Goal: Task Accomplishment & Management: Complete application form

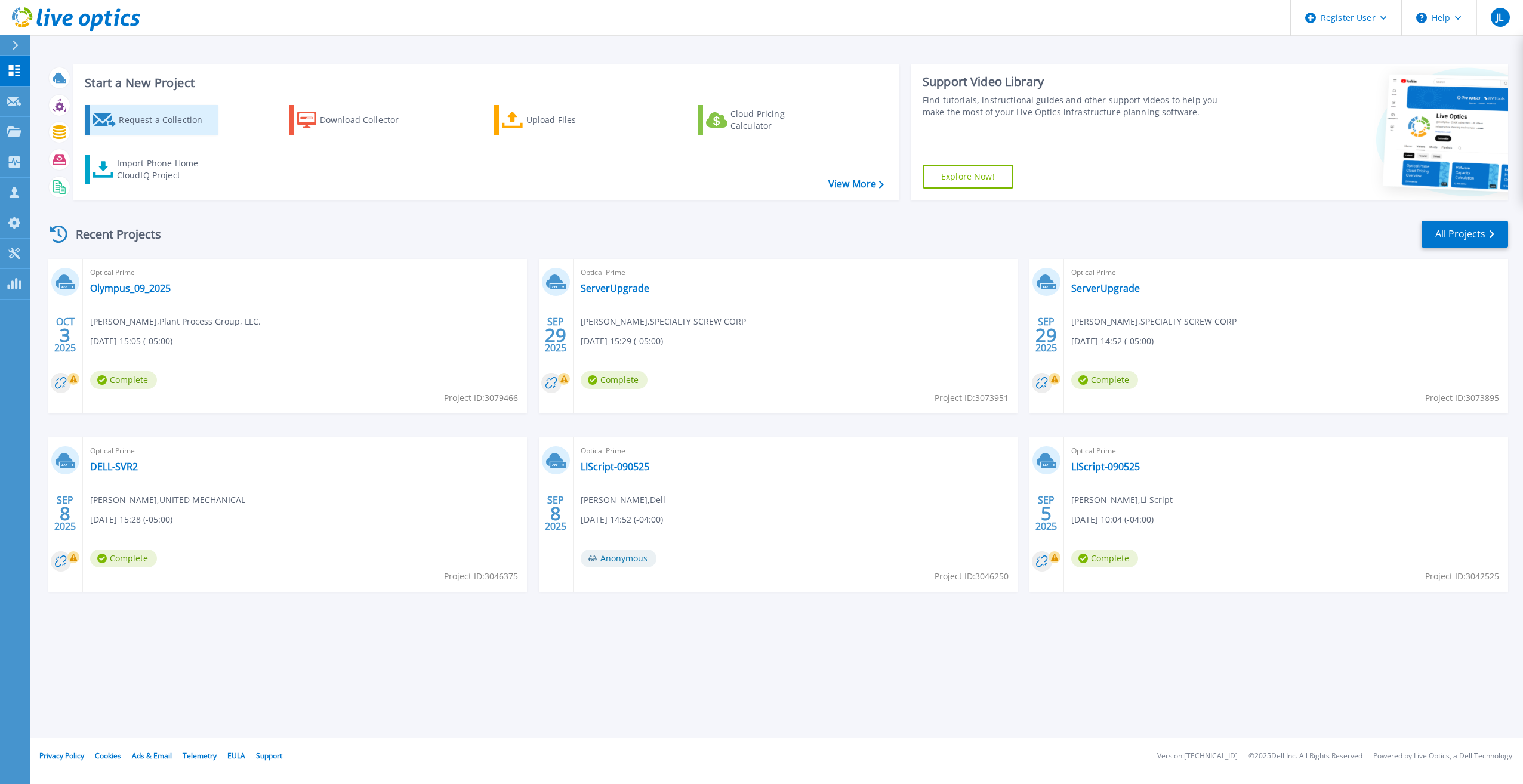
click at [163, 121] on div "Request a Collection" at bounding box center [167, 120] width 96 height 24
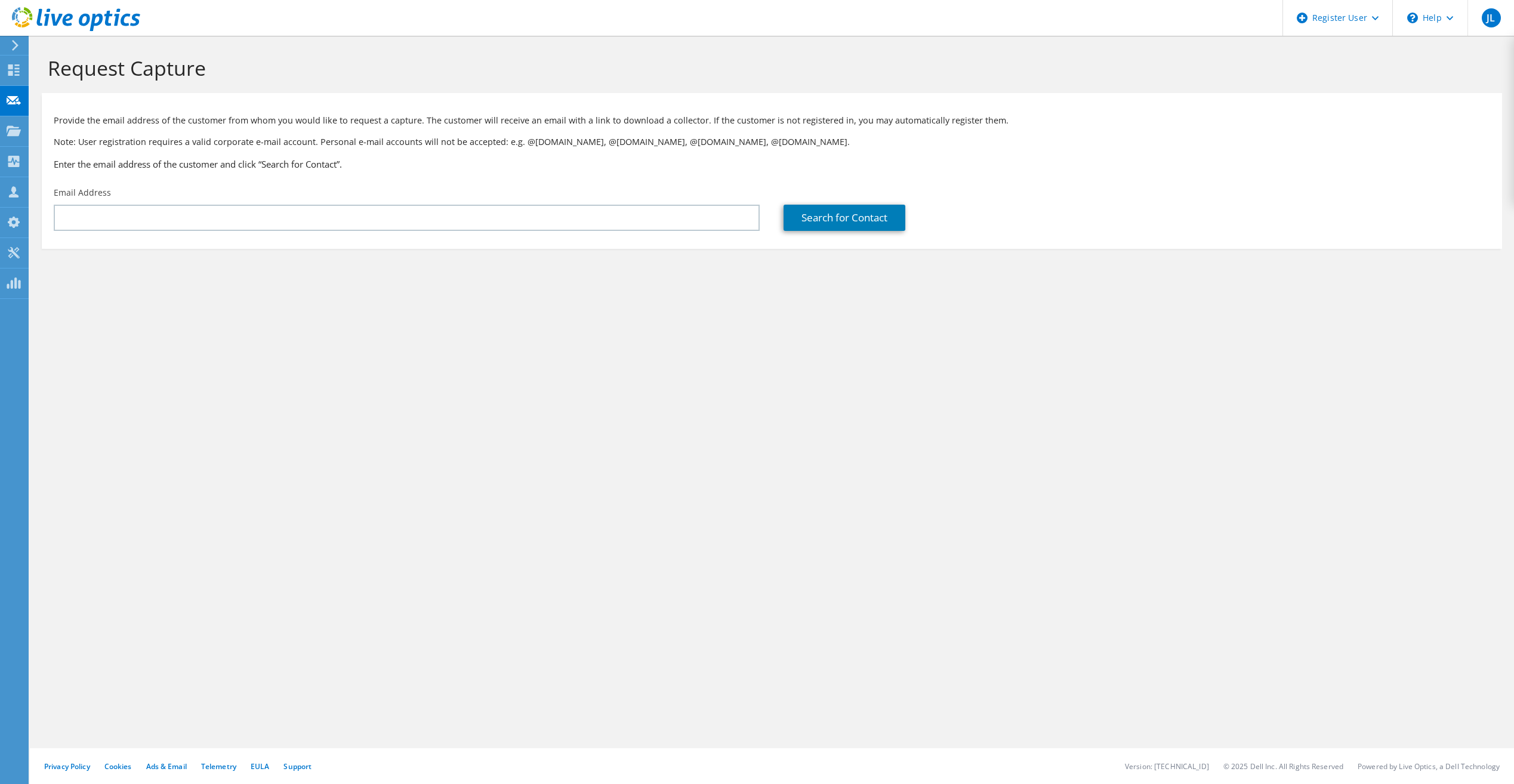
drag, startPoint x: 462, startPoint y: 325, endPoint x: 443, endPoint y: 321, distance: 19.4
click at [462, 325] on div "Request Capture Provide the email address of the customer from whom you would l…" at bounding box center [772, 410] width 1484 height 748
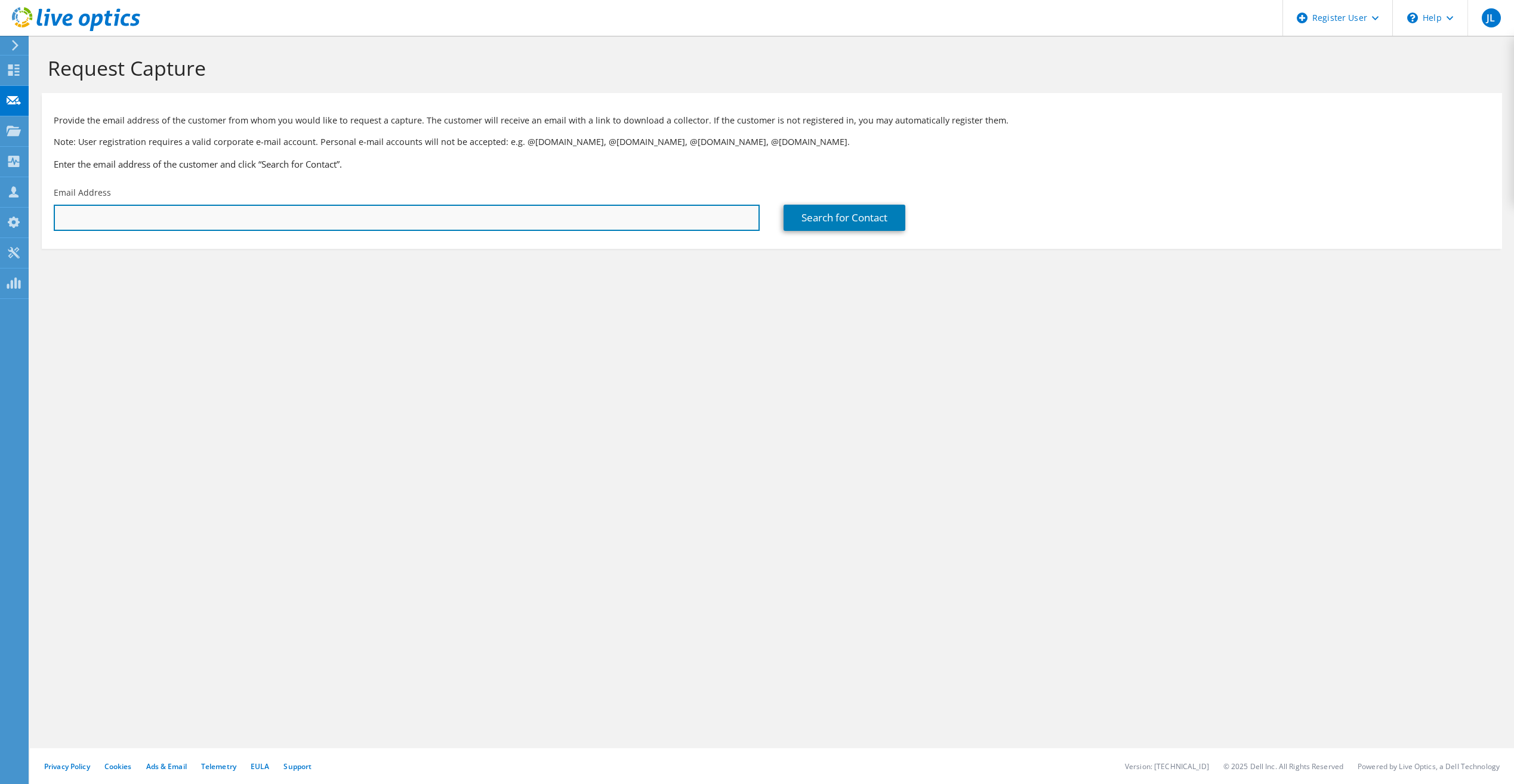
click at [311, 212] on input "text" at bounding box center [406, 218] width 706 height 26
drag, startPoint x: 312, startPoint y: 211, endPoint x: 328, endPoint y: 211, distance: 16.0
paste input "2733737940"
type input "2733737940"
click at [161, 206] on input "2733737940" at bounding box center [406, 218] width 706 height 26
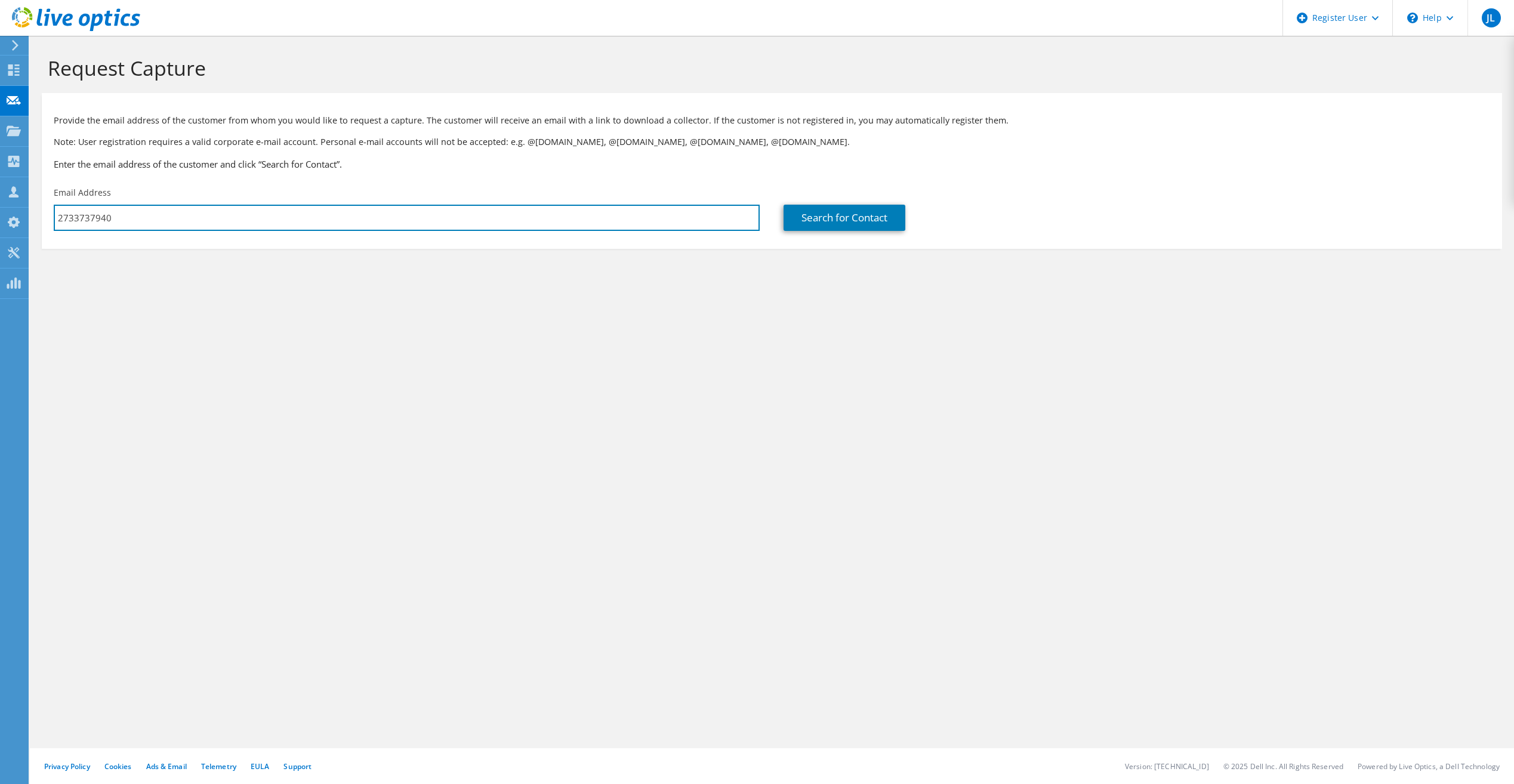
drag, startPoint x: 138, startPoint y: 209, endPoint x: 37, endPoint y: 214, distance: 101.1
click at [37, 214] on section "Request Capture Provide the email address of the customer from whom you would l…" at bounding box center [772, 172] width 1484 height 273
click at [282, 219] on input "text" at bounding box center [406, 218] width 706 height 26
paste input "[EMAIL_ADDRESS][DOMAIN_NAME]"
type input "[EMAIL_ADDRESS][DOMAIN_NAME]"
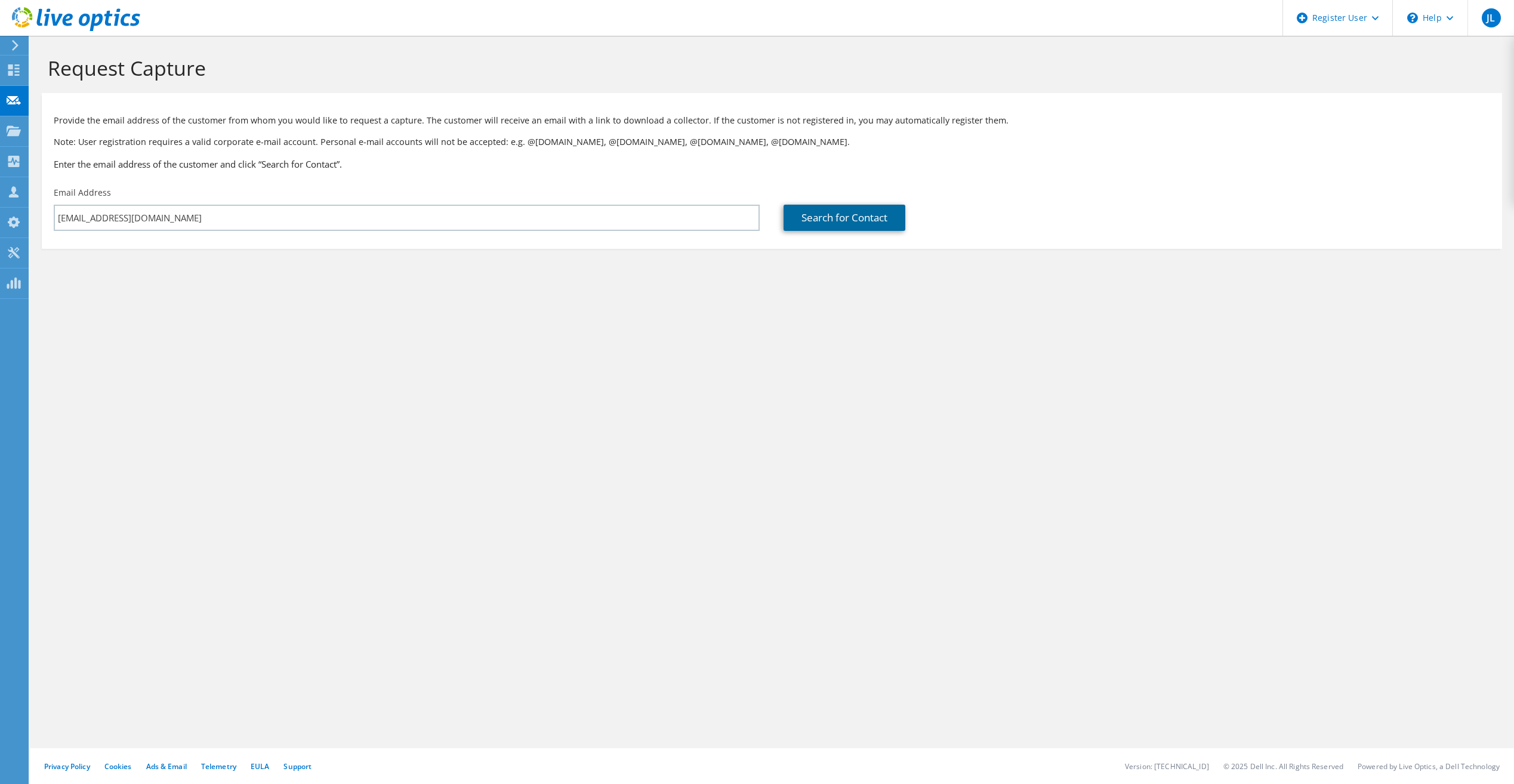
click at [829, 222] on link "Search for Contact" at bounding box center [844, 218] width 121 height 26
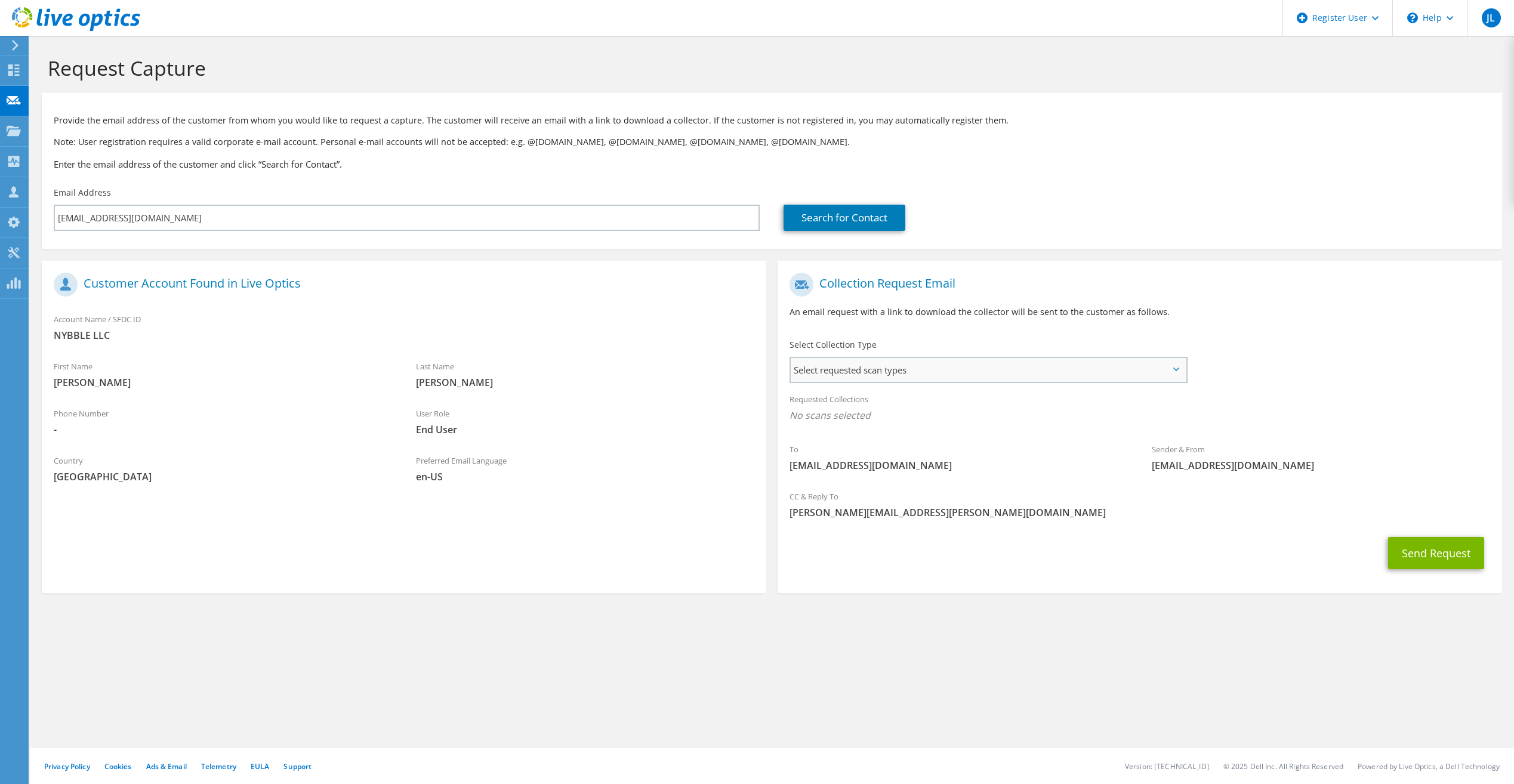
click at [929, 377] on span "Select requested scan types" at bounding box center [987, 370] width 394 height 24
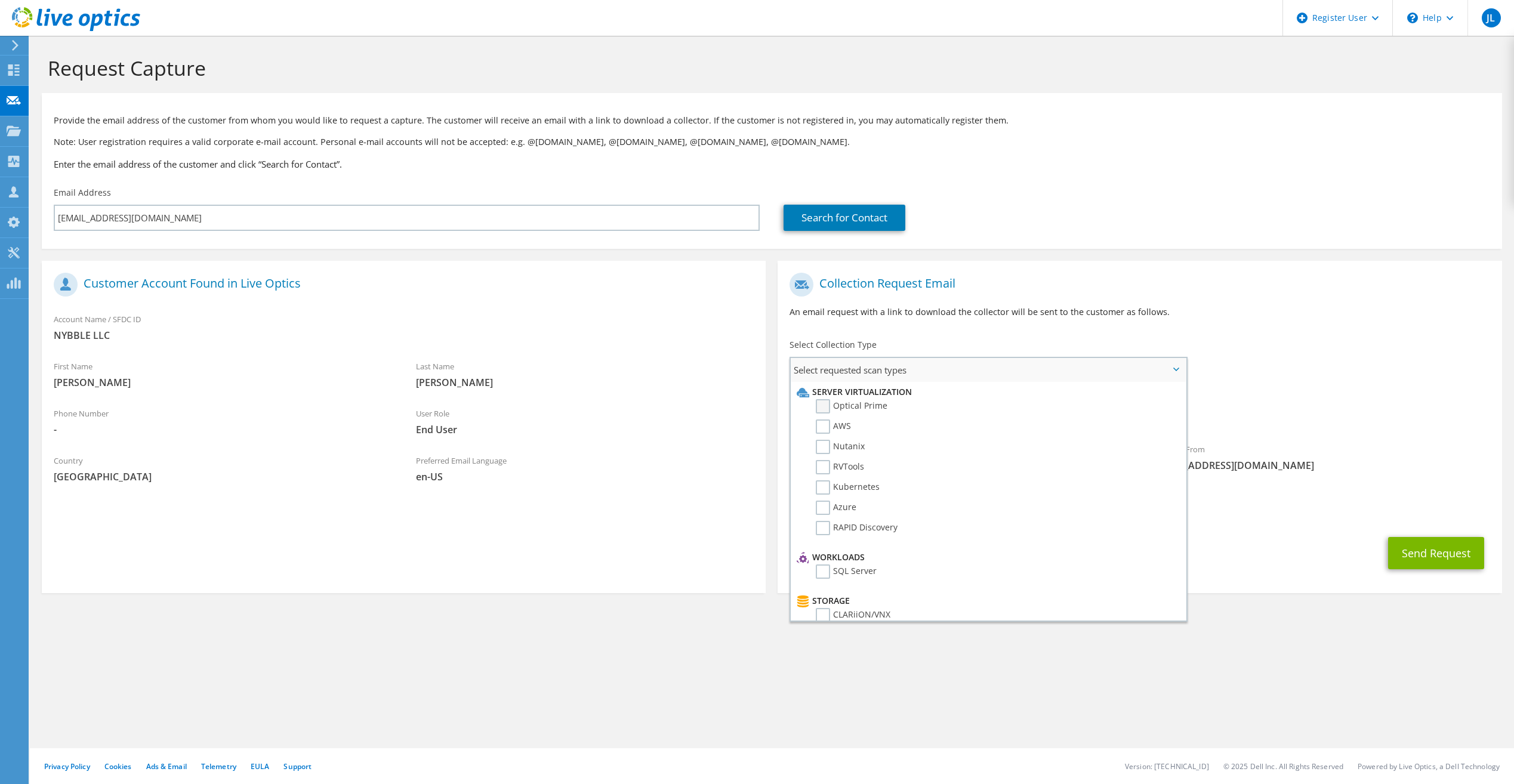
click at [850, 405] on label "Optical Prime" at bounding box center [851, 406] width 71 height 15
click at [0, 0] on input "Optical Prime" at bounding box center [0, 0] width 0 height 0
click at [781, 316] on div "Collection Request Email An email request with a link to download the collector…" at bounding box center [1139, 299] width 724 height 66
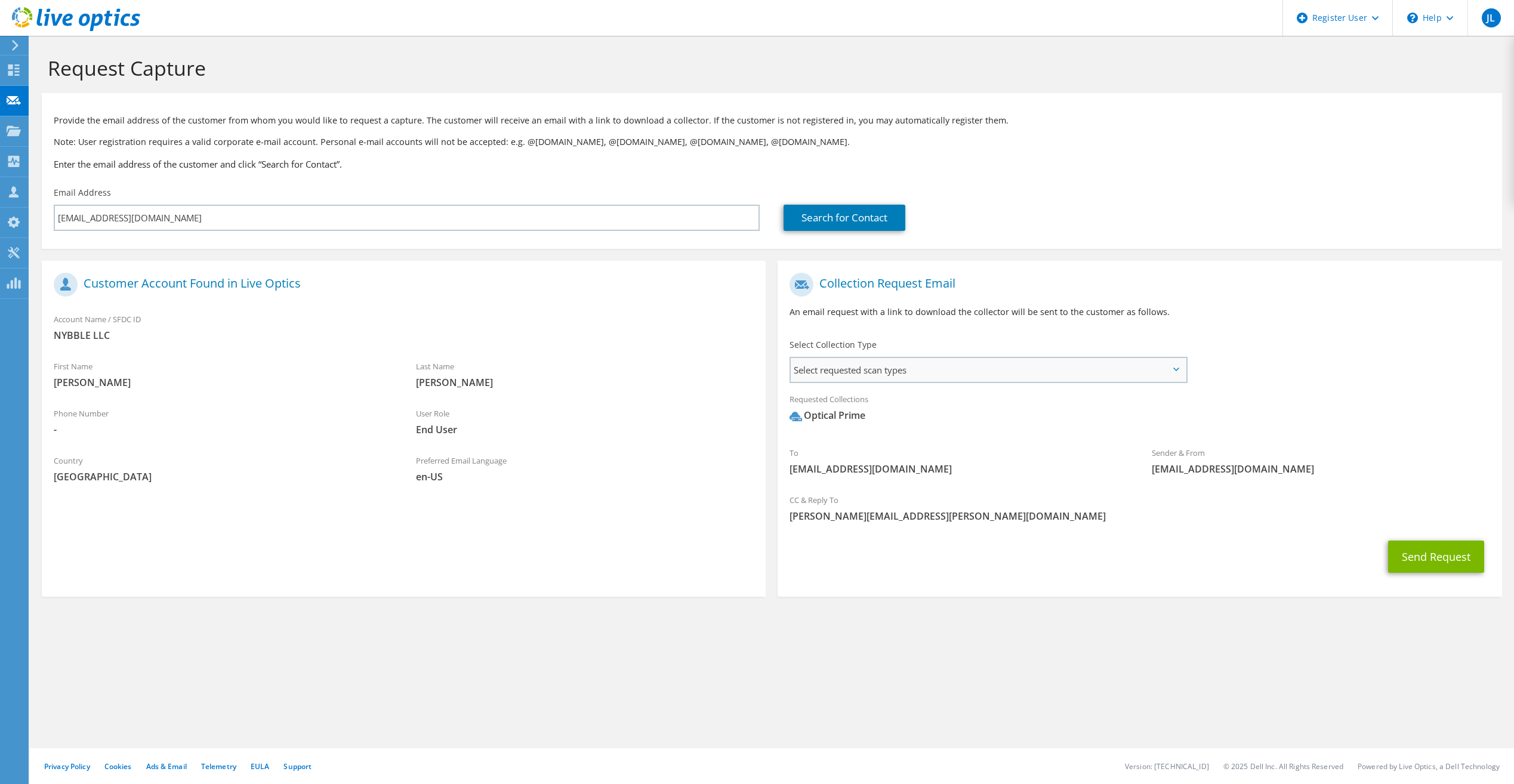
click at [881, 369] on span "Select requested scan types" at bounding box center [987, 370] width 394 height 24
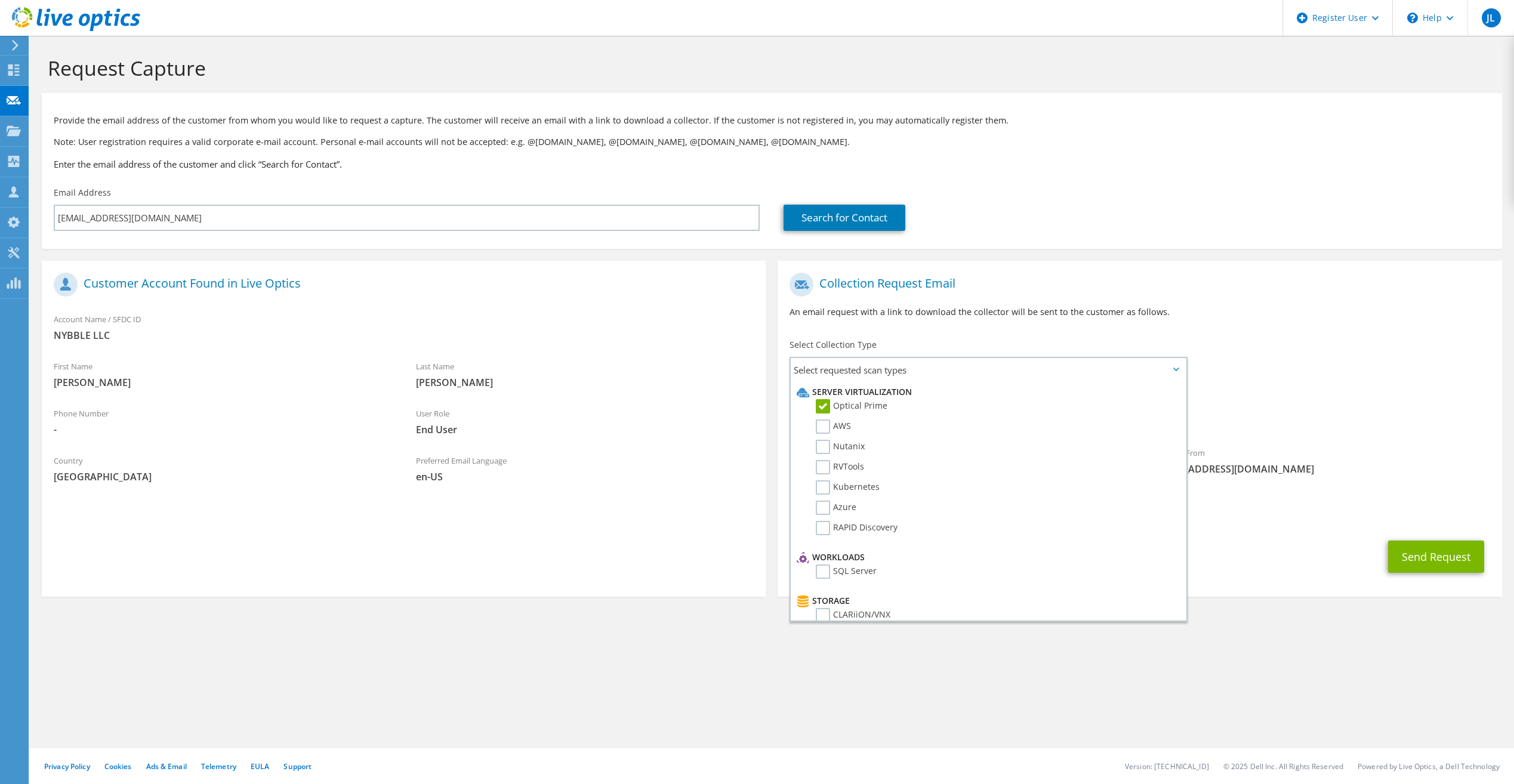
click at [771, 327] on div "Register Customer The customer does not have a Live Optics account. Please fill…" at bounding box center [404, 432] width 735 height 342
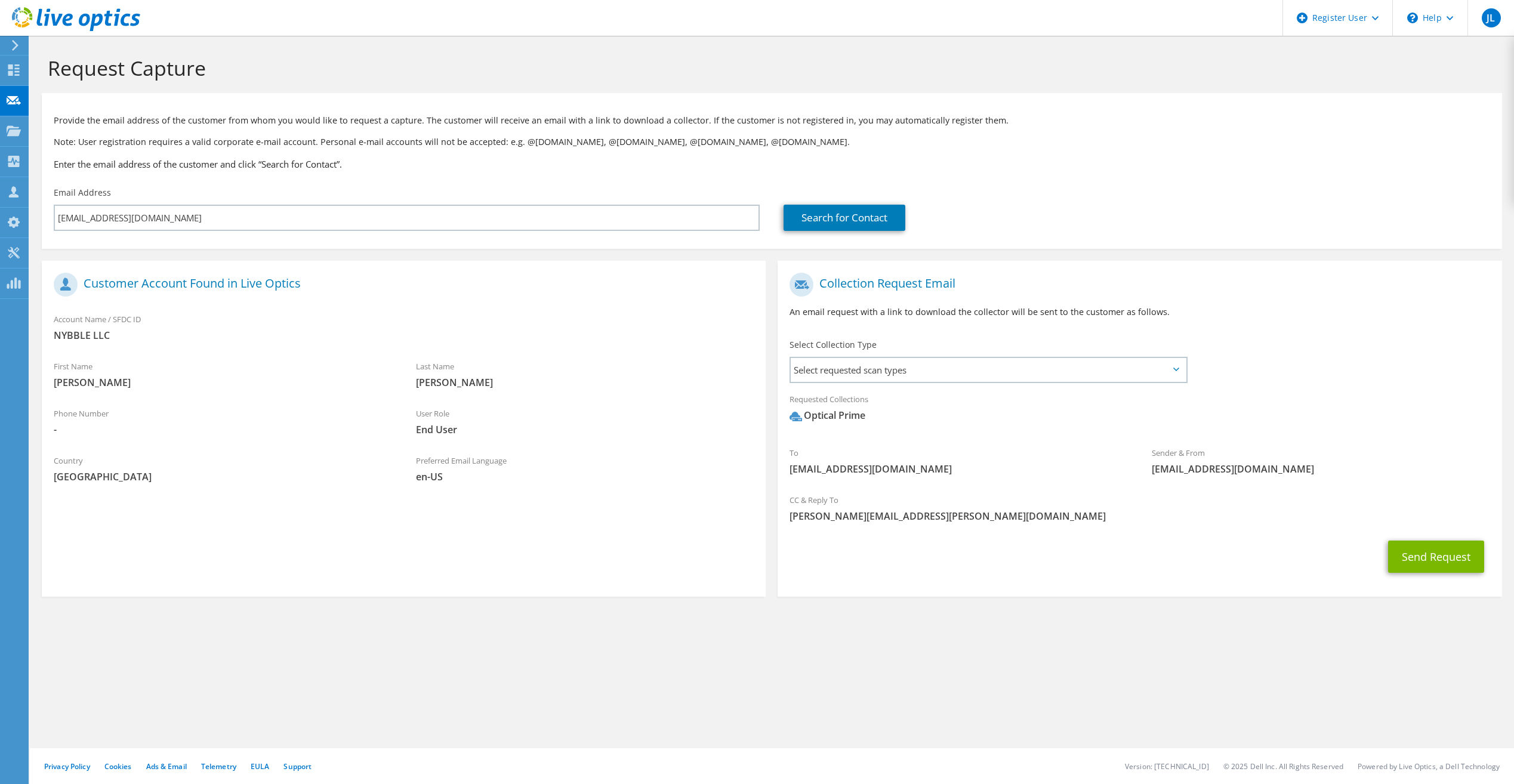
click at [640, 441] on div "User Role End User" at bounding box center [585, 421] width 362 height 41
click at [640, 399] on div "Last Name [PERSON_NAME]" at bounding box center [585, 377] width 362 height 47
click at [1434, 564] on button "Send Request" at bounding box center [1436, 556] width 96 height 32
